Goal: Task Accomplishment & Management: Manage account settings

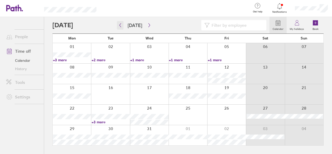
click at [118, 25] on icon "button" at bounding box center [120, 25] width 4 height 4
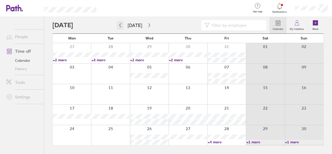
click at [118, 25] on icon "button" at bounding box center [120, 25] width 4 height 4
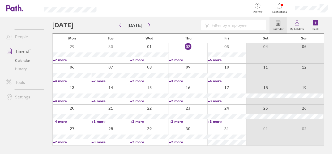
click at [215, 100] on link "+3 more" at bounding box center [227, 101] width 38 height 5
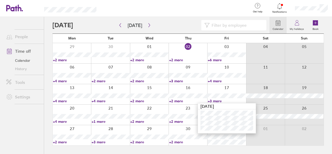
click at [183, 100] on link "+2 more" at bounding box center [188, 101] width 38 height 5
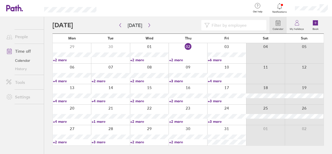
click at [175, 122] on link "+2 more" at bounding box center [188, 121] width 38 height 5
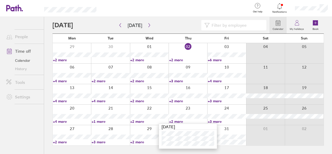
click at [218, 120] on link "+3 more" at bounding box center [227, 121] width 38 height 5
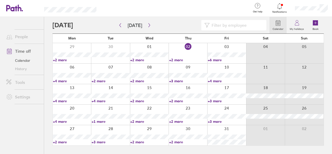
click at [210, 121] on link "+3 more" at bounding box center [227, 121] width 38 height 5
click at [138, 120] on link "+2 more" at bounding box center [149, 121] width 38 height 5
click at [135, 122] on link "+2 more" at bounding box center [149, 121] width 38 height 5
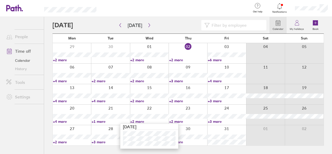
click at [96, 120] on link "+1 more" at bounding box center [111, 121] width 38 height 5
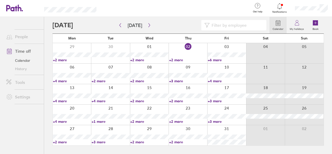
click at [59, 121] on link "+4 more" at bounding box center [72, 121] width 38 height 5
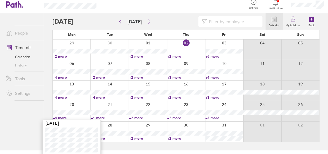
scroll to position [5, 0]
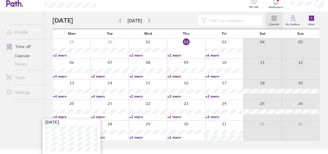
click at [184, 149] on main "[DATE] [DATE] Mon Tue Wed Thu Fri Sat Sun 29 30 01 02 03 04 05 +2 more +2 more …" at bounding box center [186, 80] width 268 height 137
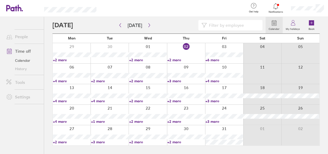
scroll to position [0, 0]
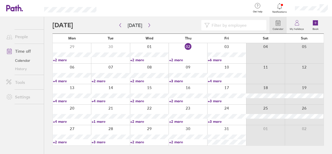
click at [179, 142] on link "+2 more" at bounding box center [188, 142] width 38 height 5
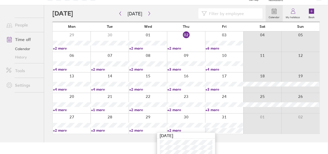
scroll to position [15, 0]
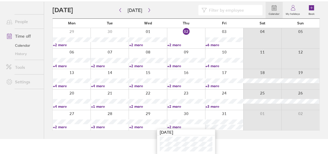
click at [135, 127] on link "+2 more" at bounding box center [148, 127] width 38 height 5
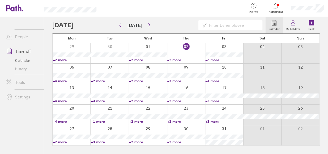
scroll to position [0, 0]
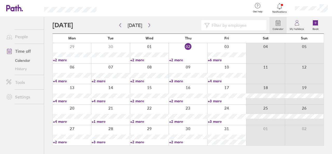
click at [135, 142] on link "+2 more" at bounding box center [149, 142] width 38 height 5
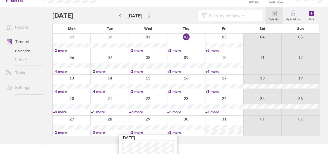
scroll to position [15, 0]
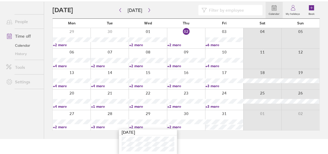
click at [97, 126] on link "+3 more" at bounding box center [110, 127] width 38 height 5
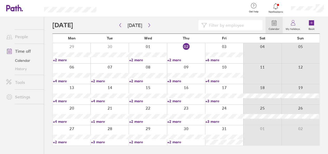
scroll to position [0, 0]
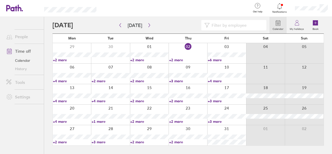
click at [100, 143] on link "+3 more" at bounding box center [111, 142] width 38 height 5
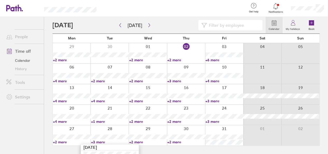
scroll to position [20, 0]
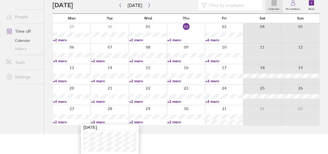
click at [59, 122] on link "+2 more" at bounding box center [72, 122] width 38 height 5
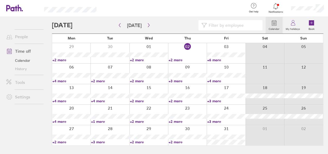
scroll to position [0, 0]
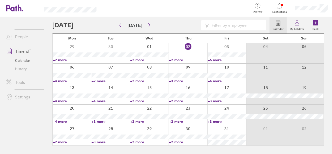
click at [62, 141] on link "+2 more" at bounding box center [72, 142] width 38 height 5
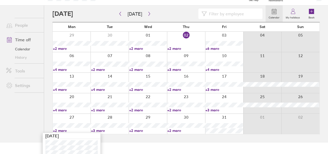
scroll to position [15, 0]
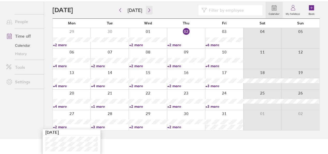
click at [146, 10] on button "button" at bounding box center [149, 10] width 6 height 9
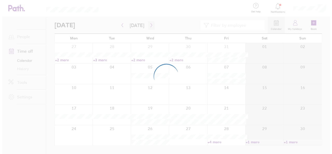
scroll to position [0, 0]
